Goal: Information Seeking & Learning: Learn about a topic

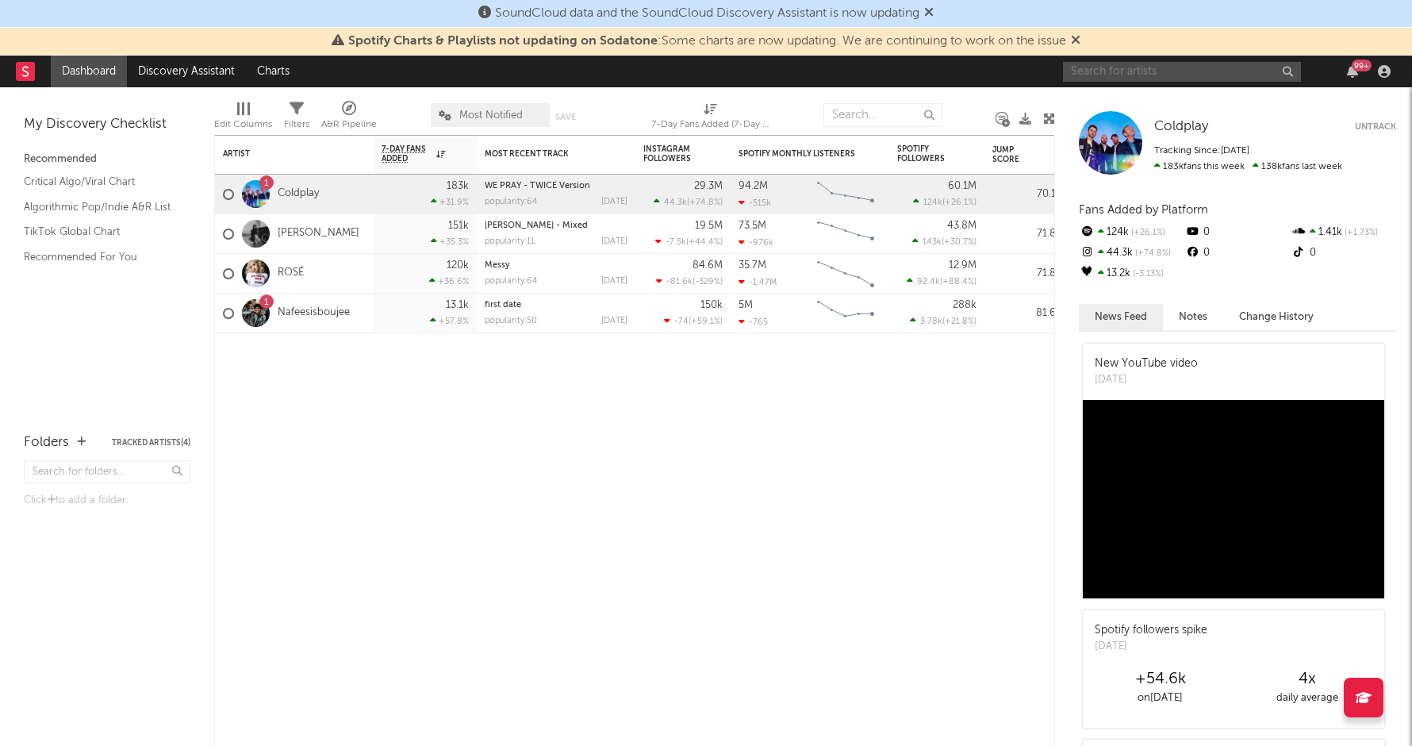
click at [1145, 77] on input "text" at bounding box center [1182, 72] width 238 height 20
type input "4batz"
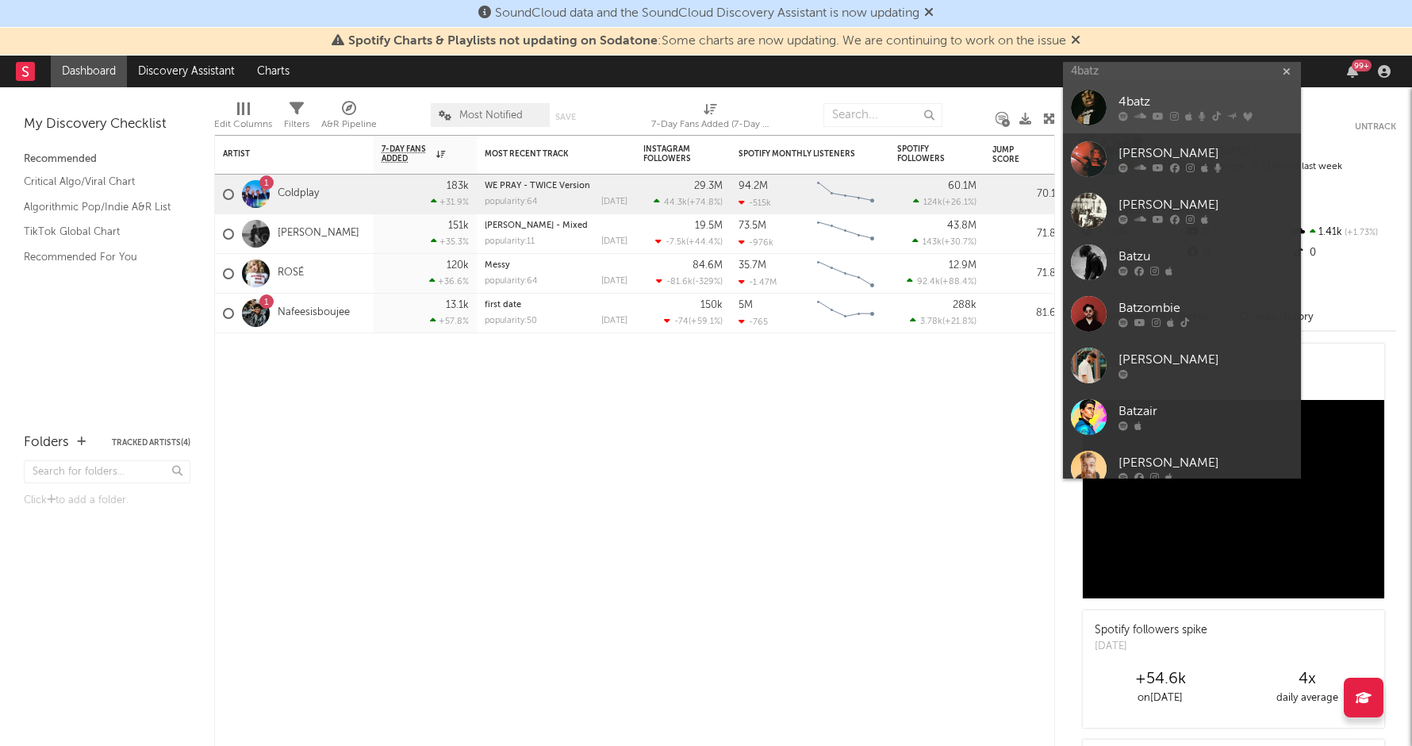
click at [1084, 104] on div at bounding box center [1089, 108] width 36 height 36
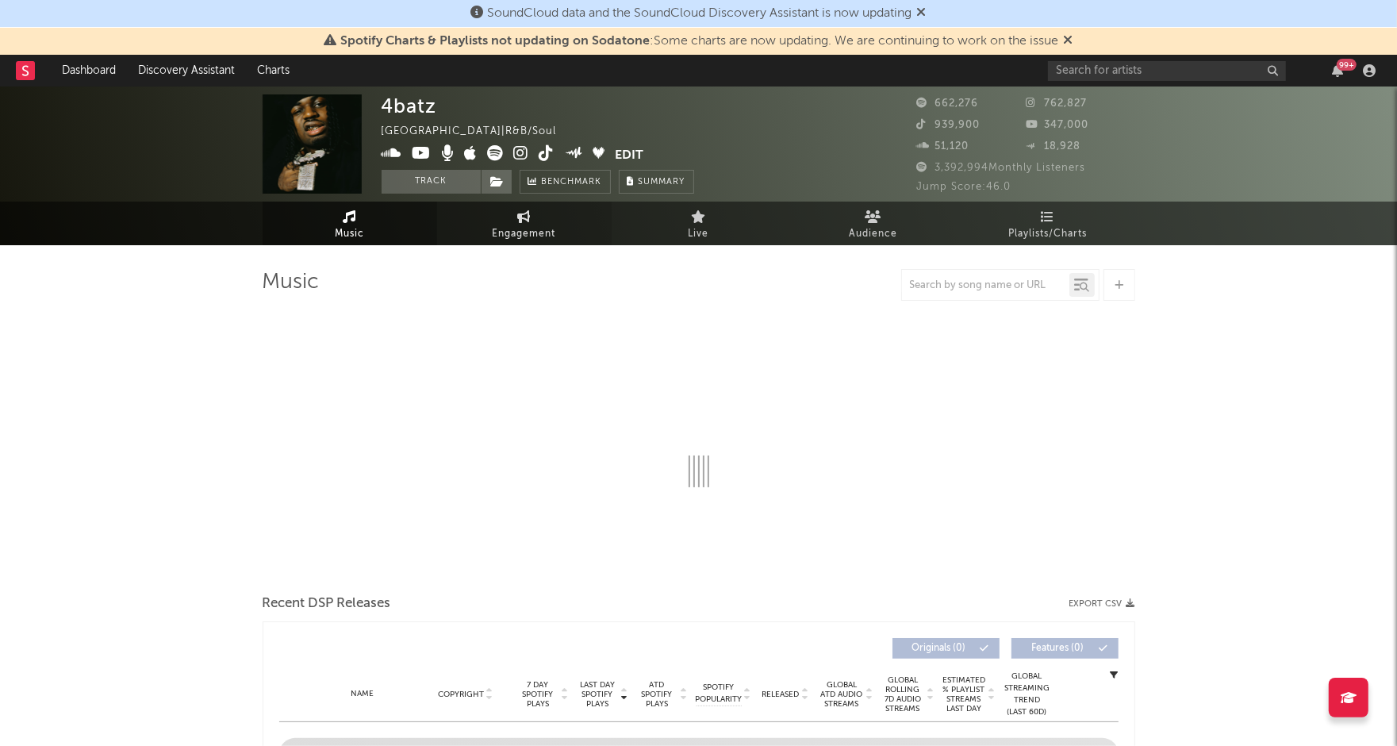
click at [516, 232] on span "Engagement" at bounding box center [524, 234] width 63 height 19
select select "1w"
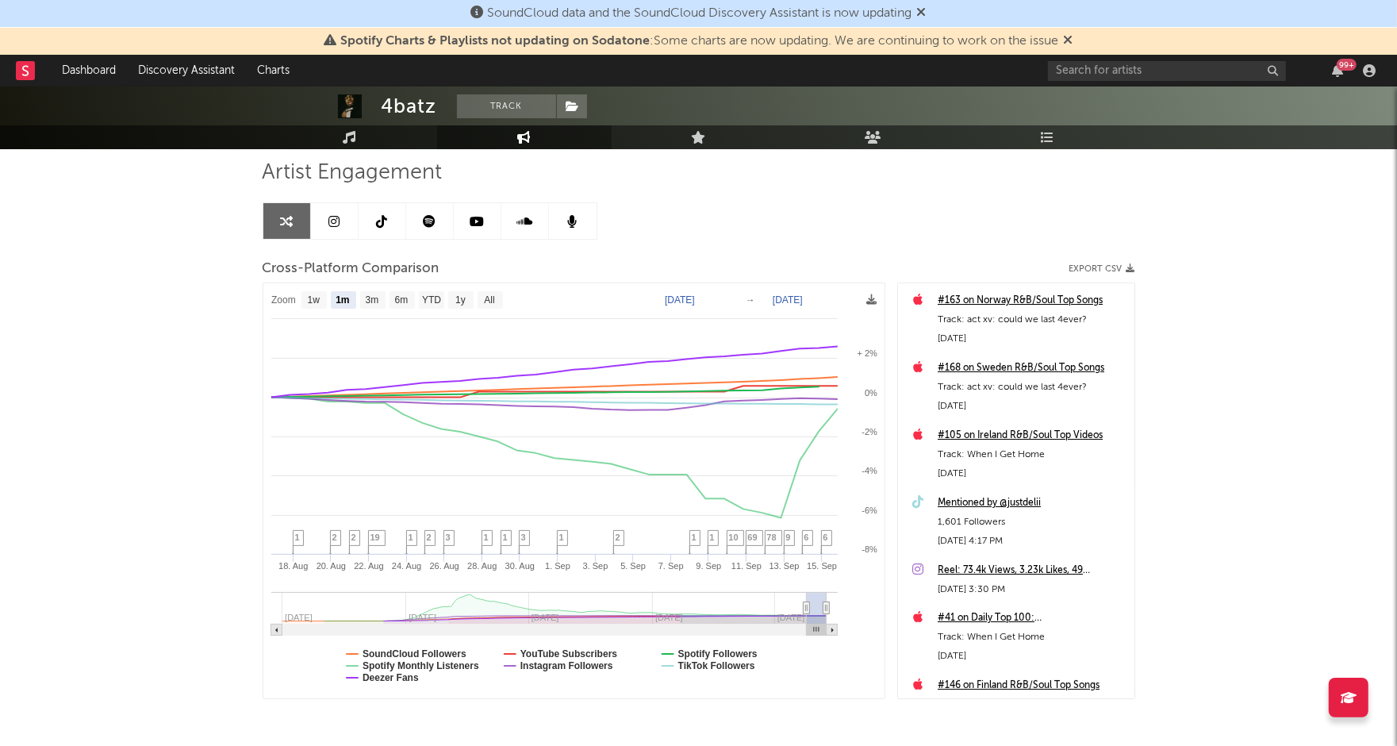
scroll to position [108, 0]
click at [309, 298] on text "1w" at bounding box center [313, 302] width 13 height 11
select select "1w"
type input "[DATE]"
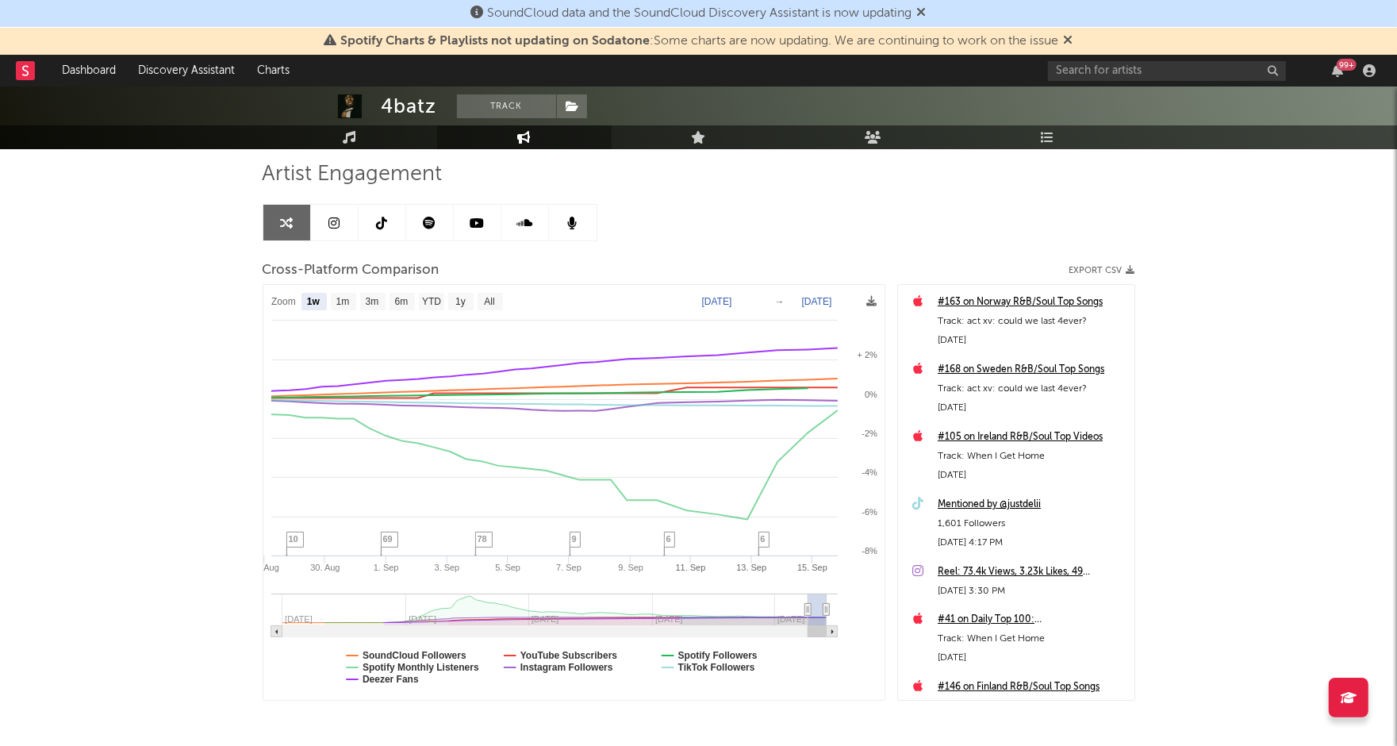
select select "1w"
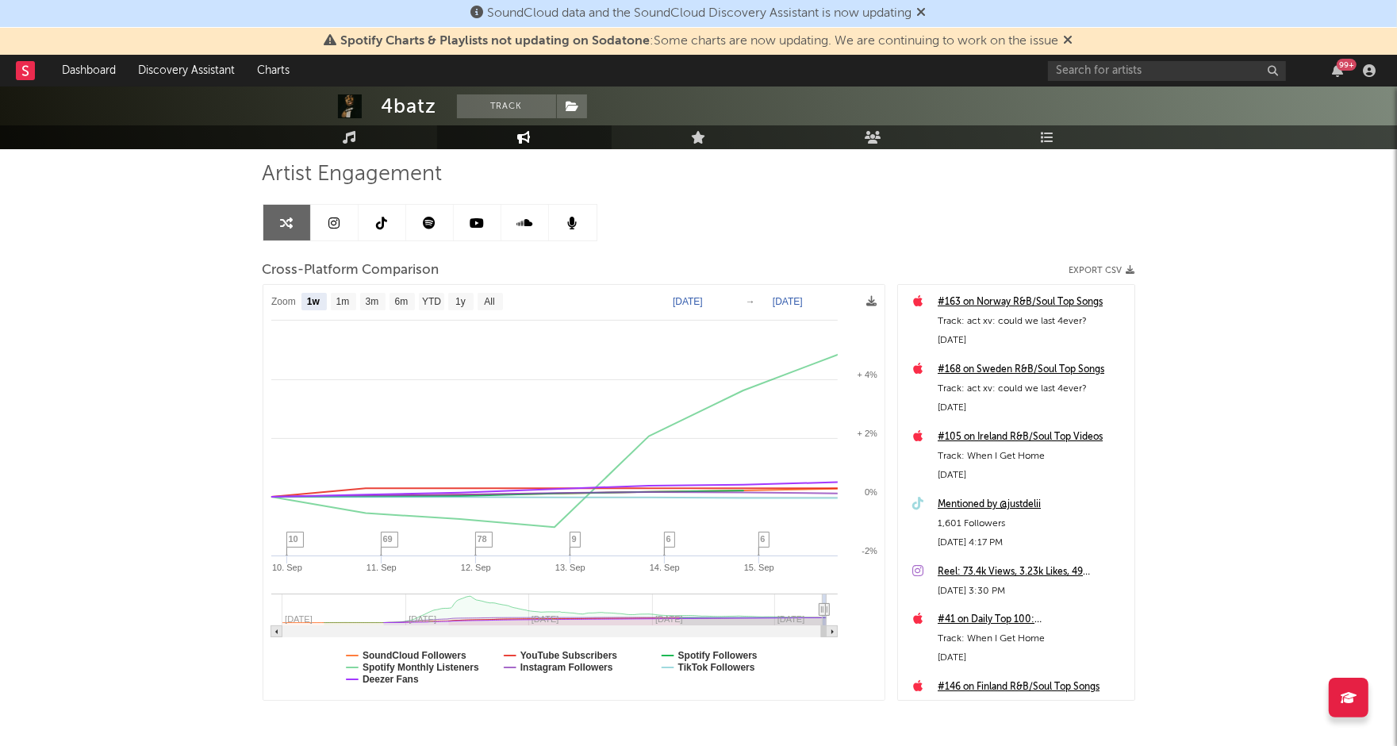
click at [156, 361] on div "4batz Track [GEOGRAPHIC_DATA] | R&B/Soul Edit Track Benchmark Summary 662,276 7…" at bounding box center [698, 395] width 1397 height 833
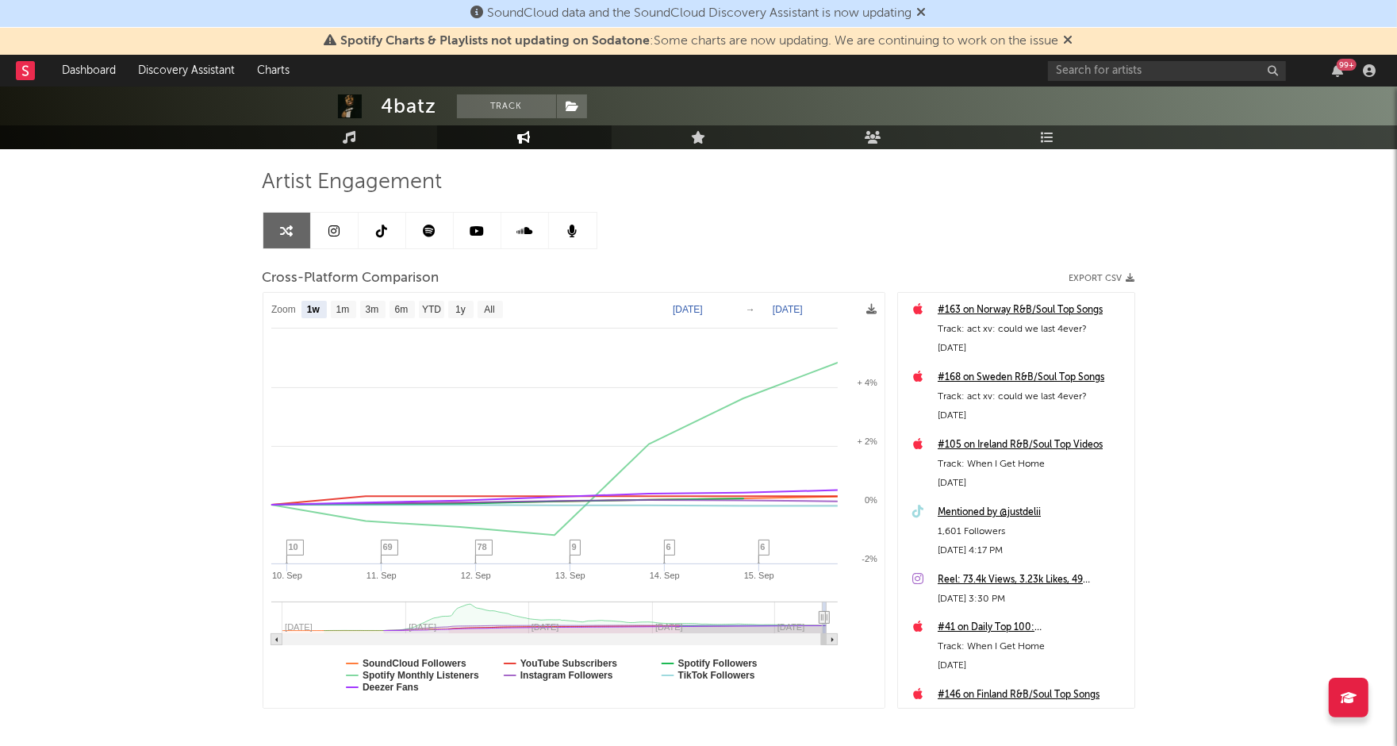
scroll to position [98, 0]
click at [922, 9] on icon at bounding box center [922, 12] width 10 height 13
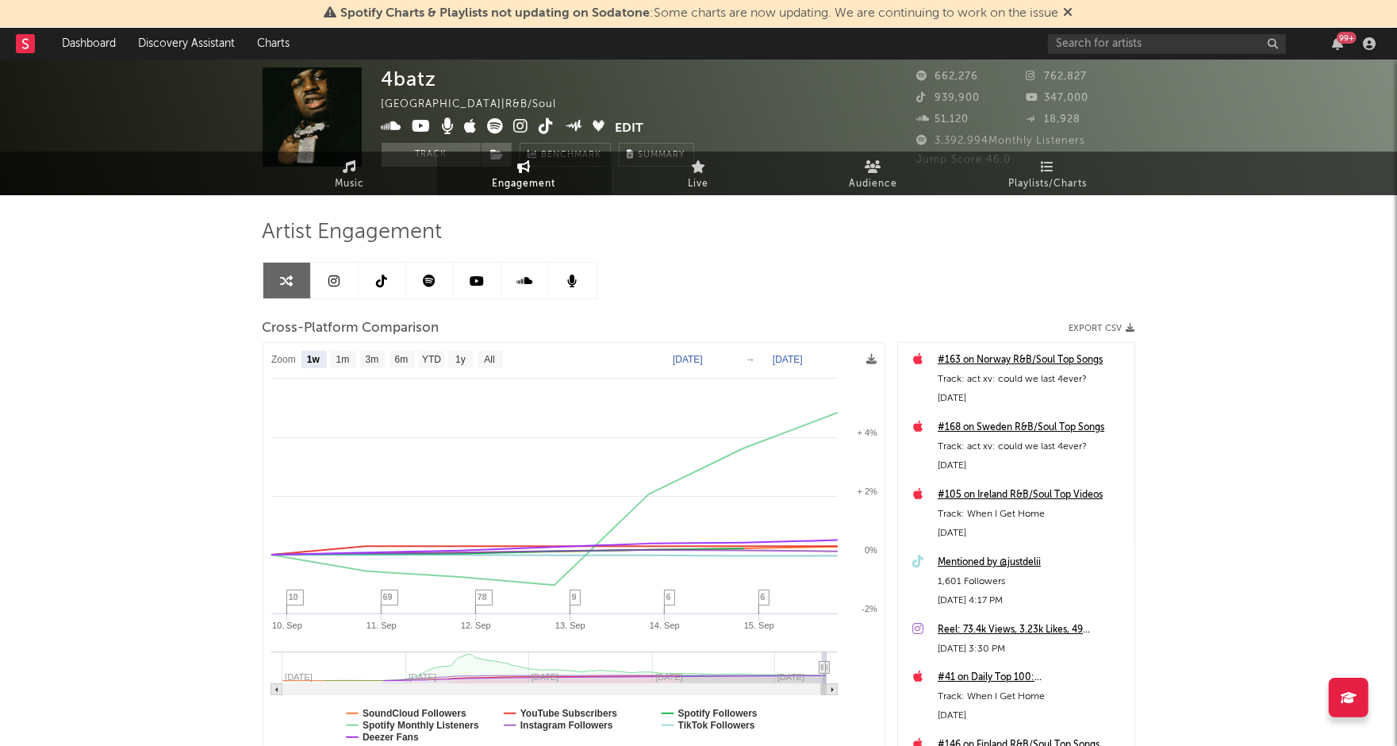
scroll to position [0, 0]
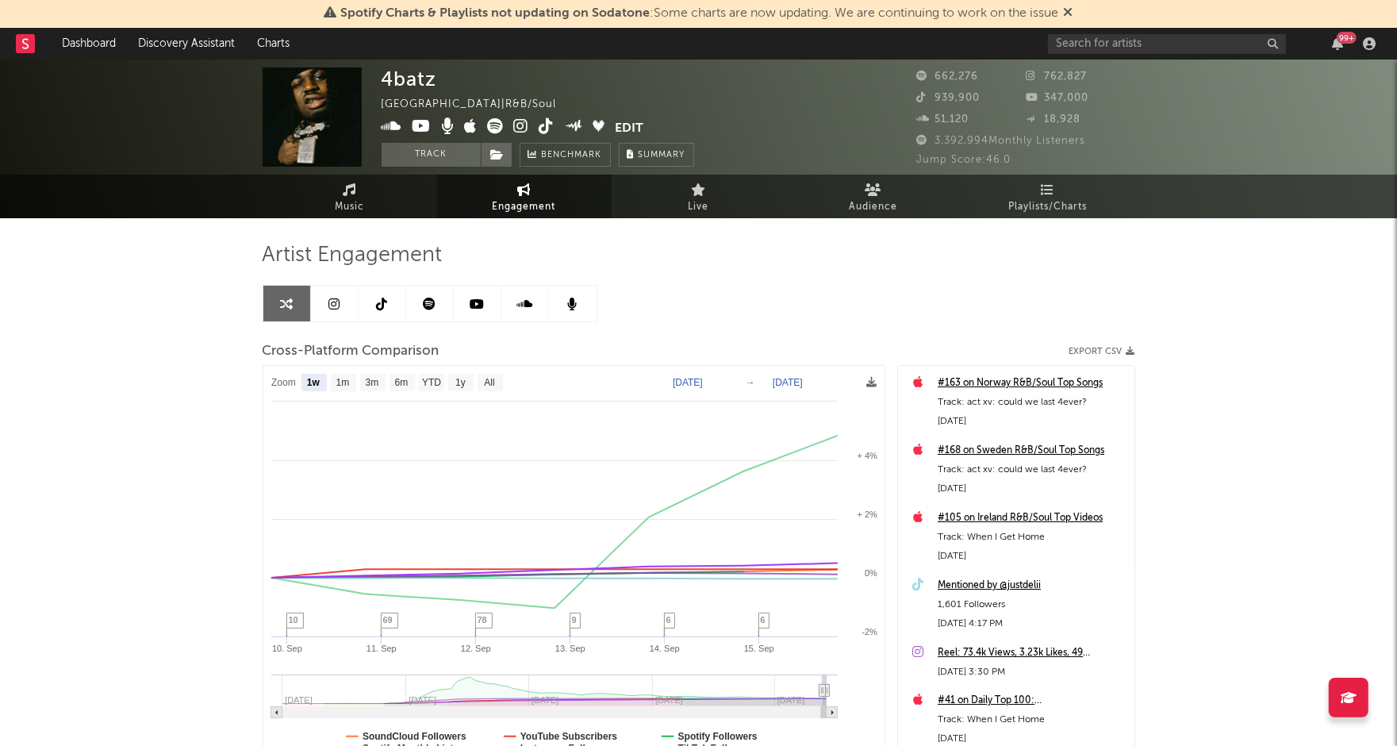
click at [1069, 10] on icon at bounding box center [1069, 12] width 10 height 13
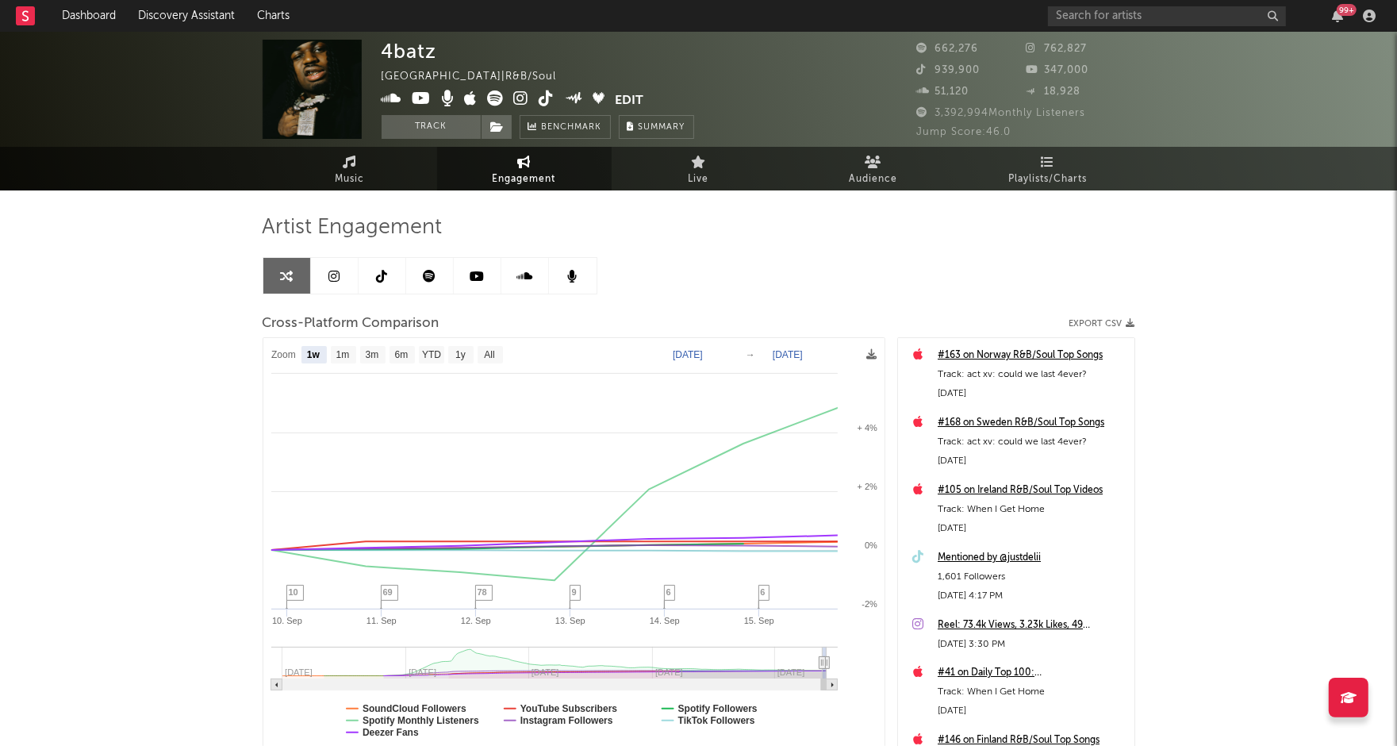
click at [136, 290] on div "4batz [GEOGRAPHIC_DATA] | R&B/Soul Edit Track Benchmark Summary 662,276 762,827…" at bounding box center [698, 448] width 1397 height 833
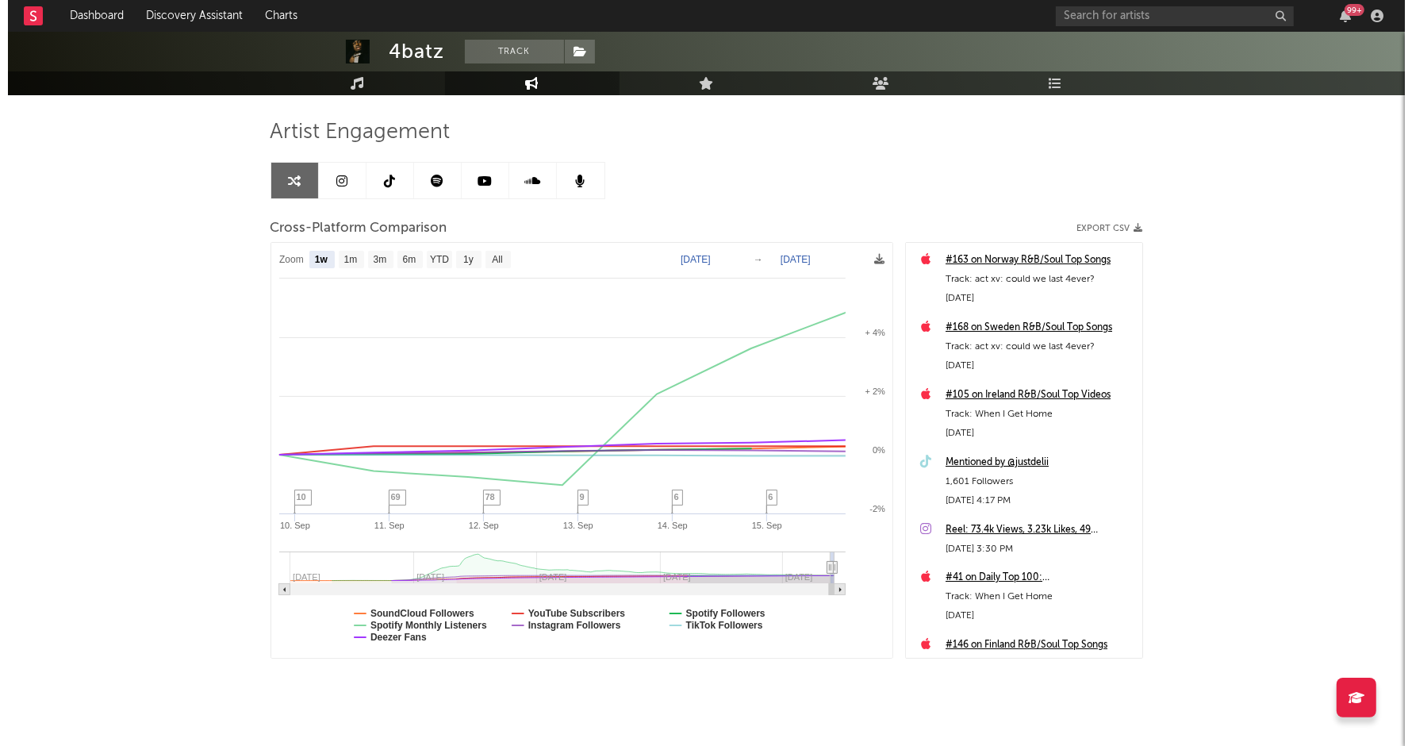
scroll to position [88, 0]
